Goal: Information Seeking & Learning: Learn about a topic

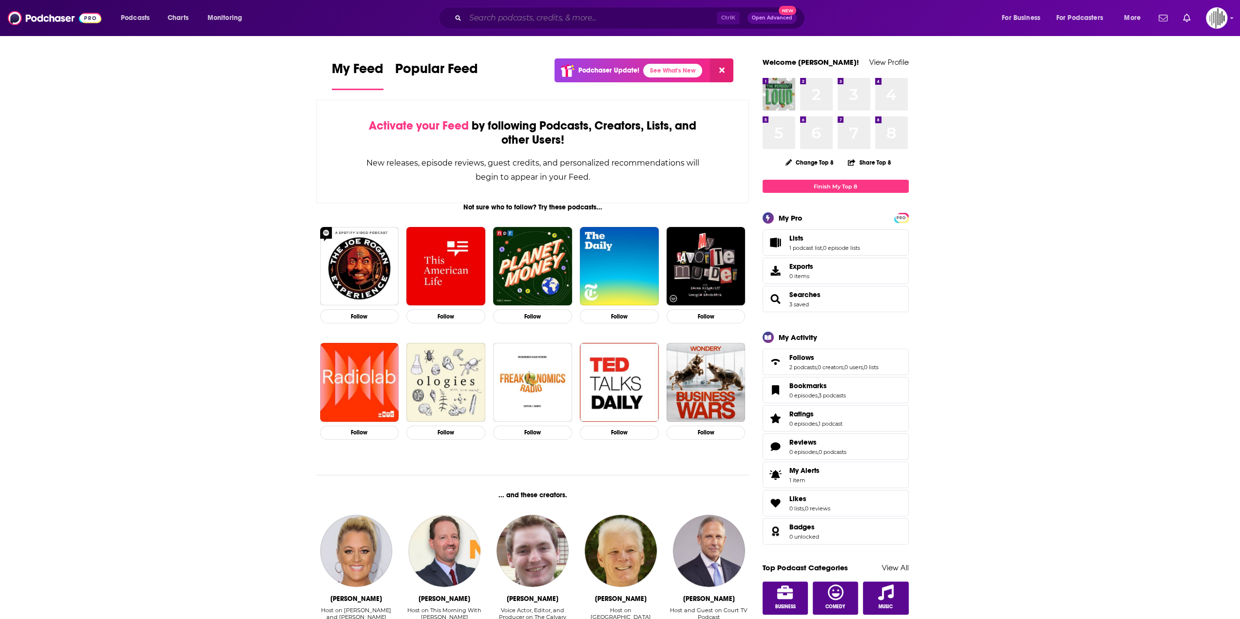
click at [495, 19] on input "Search podcasts, credits, & more..." at bounding box center [590, 18] width 251 height 16
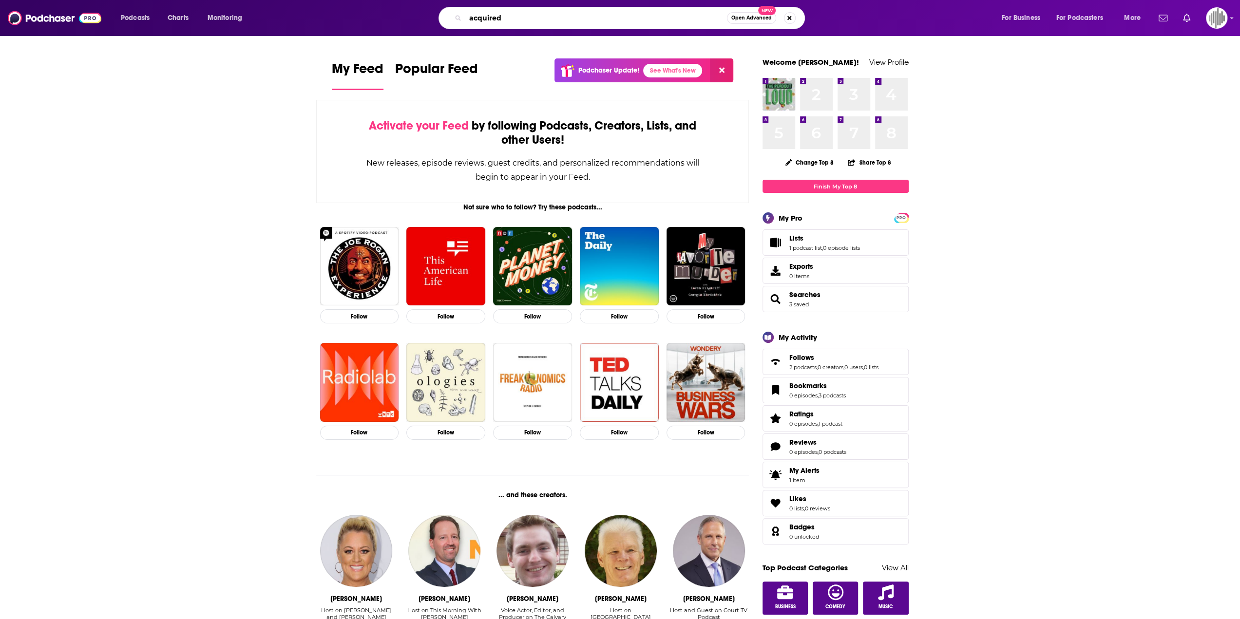
drag, startPoint x: 516, startPoint y: 20, endPoint x: 450, endPoint y: 20, distance: 65.3
click at [450, 20] on div "acquired Open Advanced New" at bounding box center [622, 18] width 366 height 22
type input "acQ2"
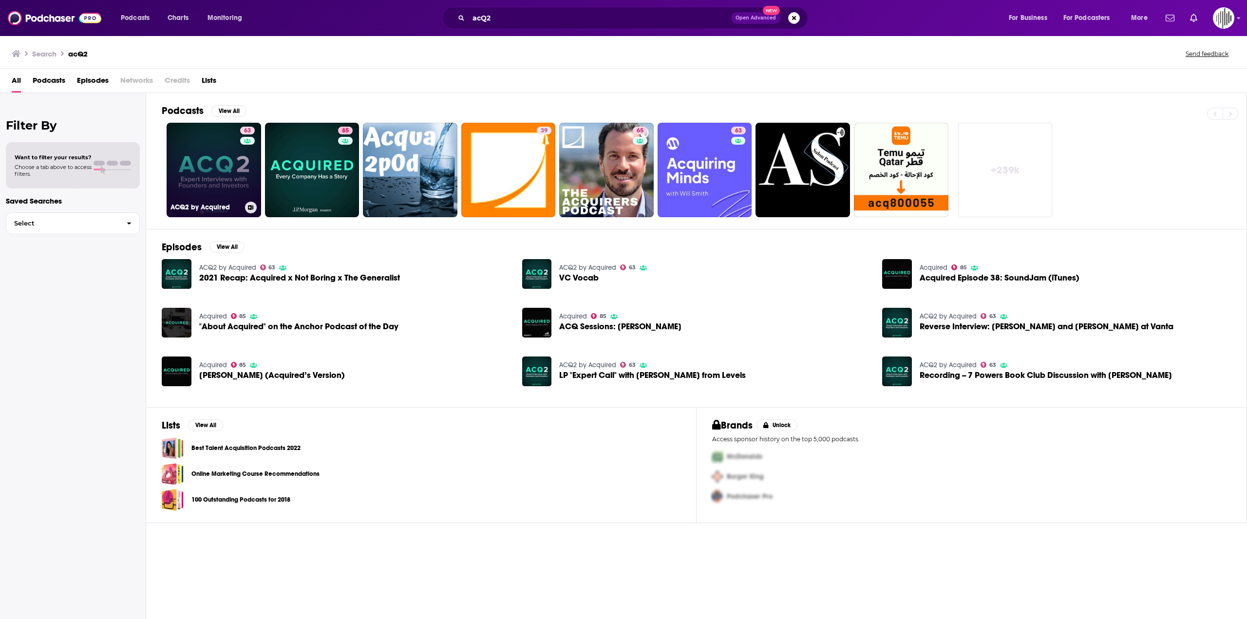
click at [211, 174] on link "63 ACQ2 by Acquired" at bounding box center [214, 170] width 95 height 95
